Goal: Information Seeking & Learning: Learn about a topic

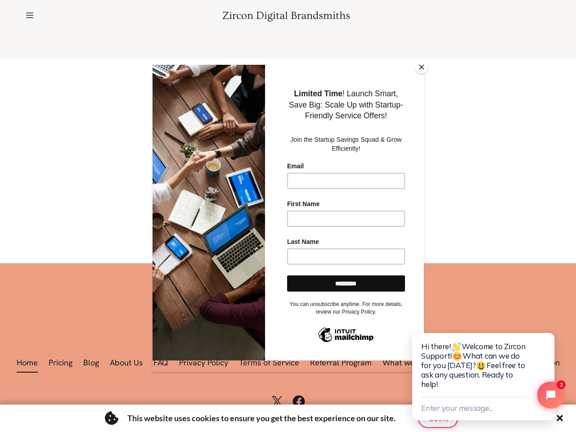
scroll to position [0, 1431]
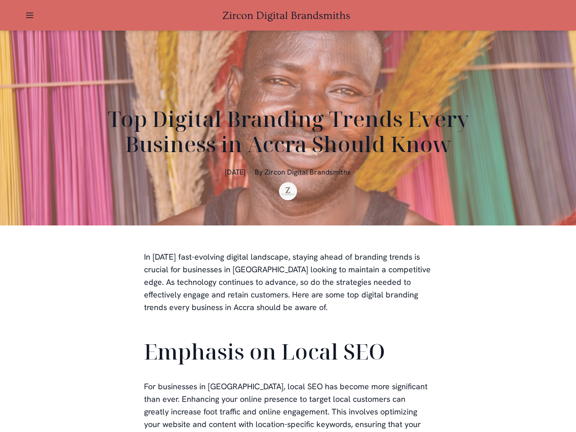
scroll to position [270, 0]
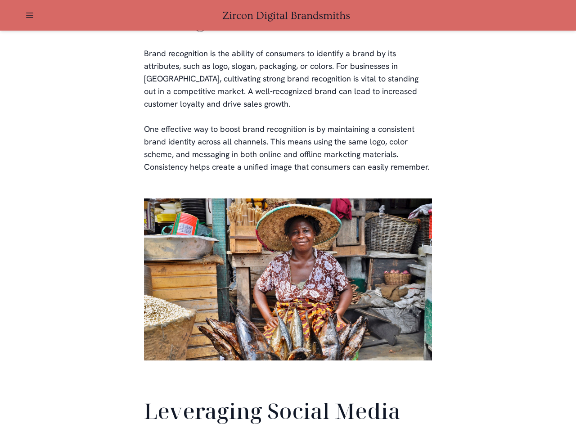
scroll to position [2117, 0]
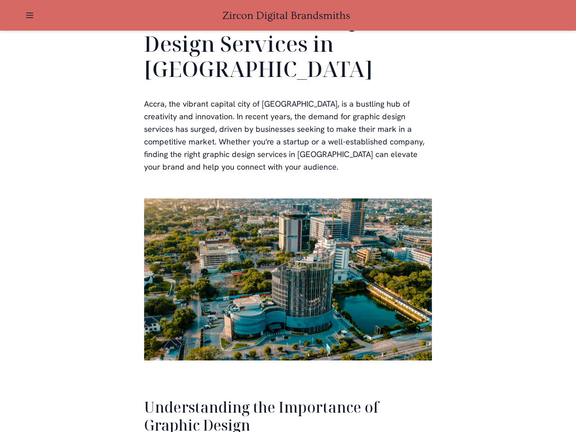
scroll to position [1847, 0]
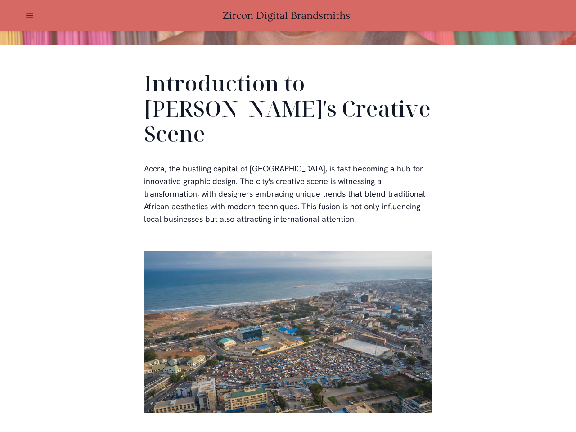
scroll to position [270, 0]
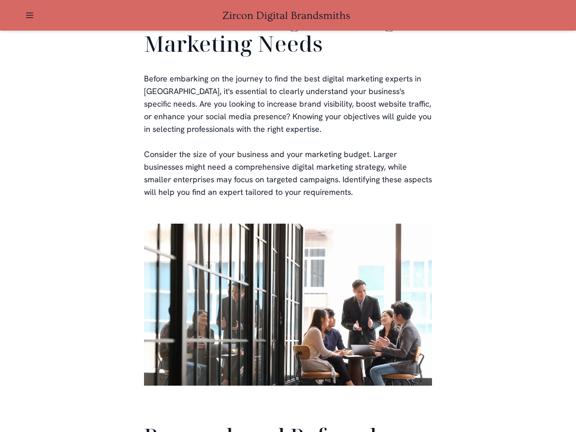
scroll to position [2140, 0]
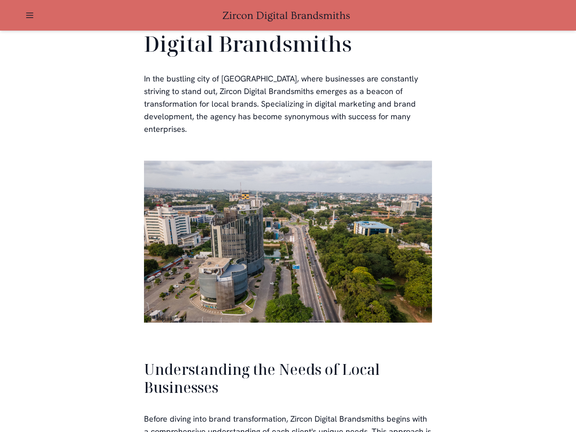
scroll to position [1917, 0]
